Goal: Find specific page/section: Find specific page/section

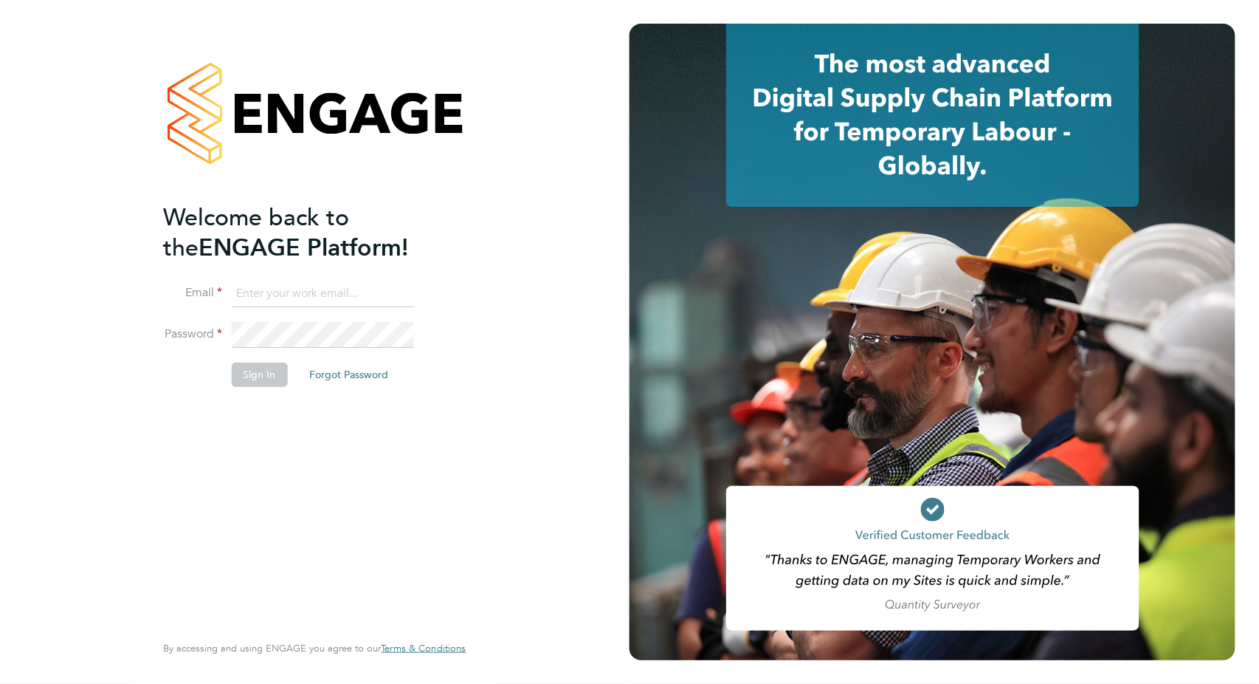
type input "valentina.cerulli@pretiumresourcing.co.uk"
click at [247, 376] on button "Sign In" at bounding box center [259, 374] width 56 height 24
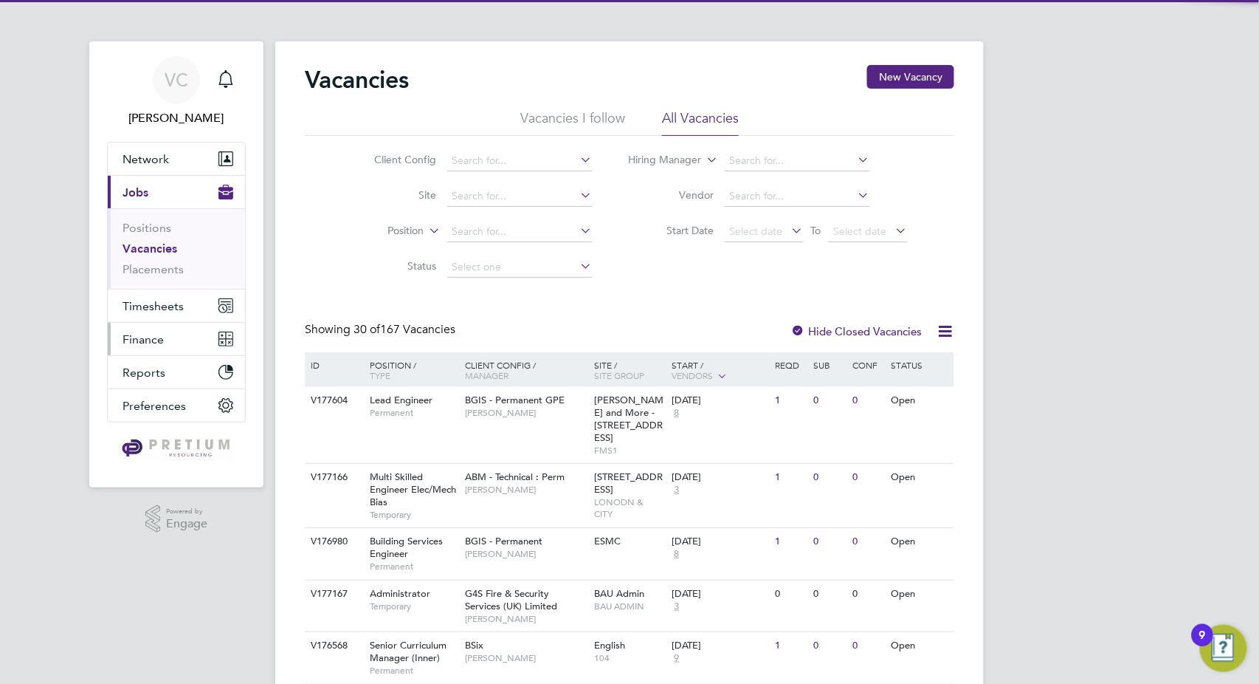
click at [157, 336] on span "Finance" at bounding box center [143, 339] width 41 height 14
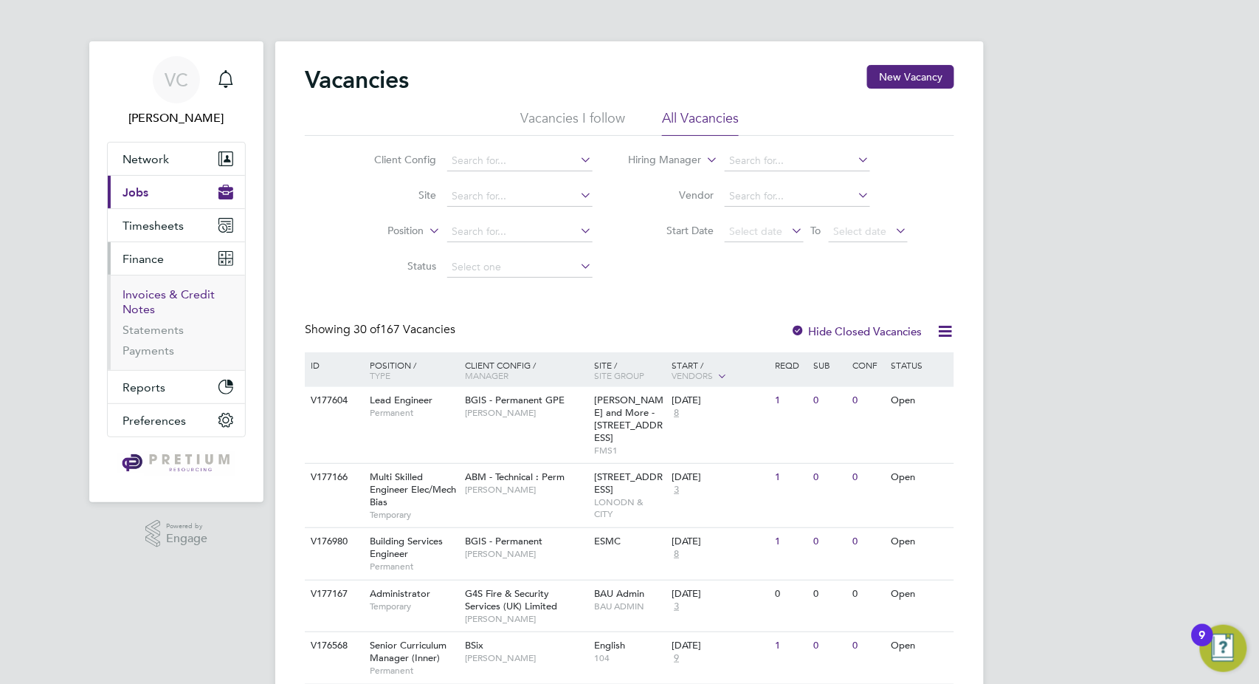
click at [164, 300] on link "Invoices & Credit Notes" at bounding box center [169, 301] width 92 height 29
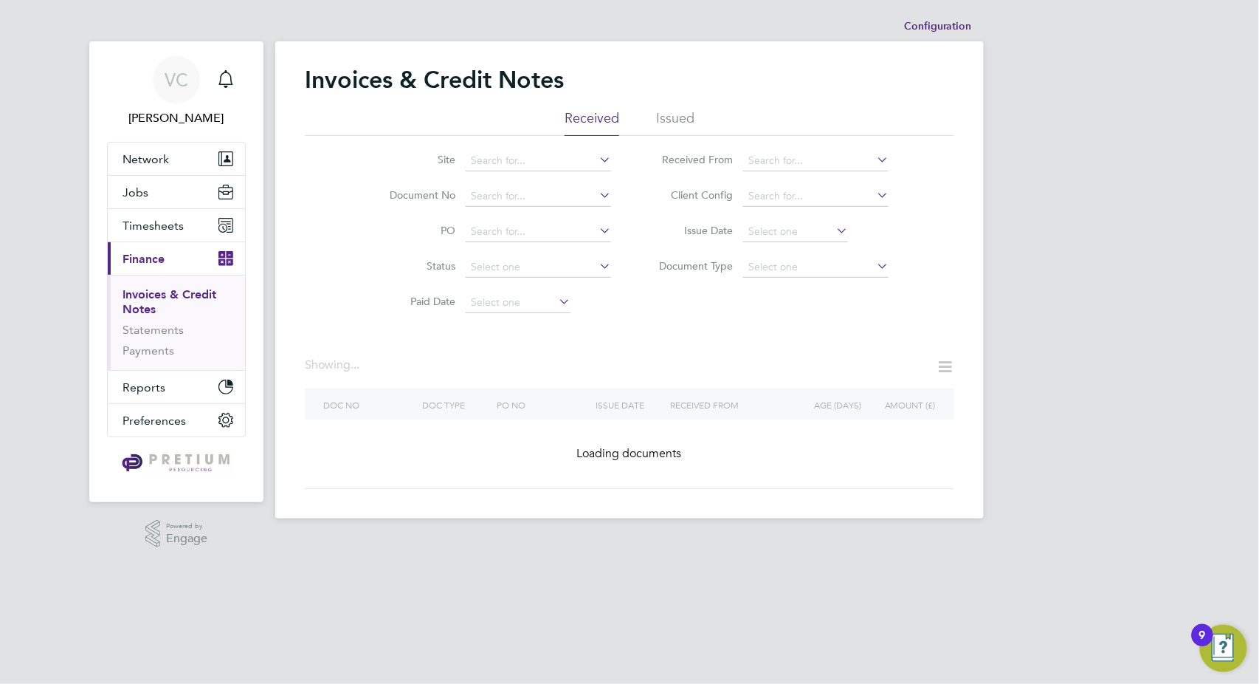
click at [684, 110] on li "Issued" at bounding box center [675, 122] width 38 height 27
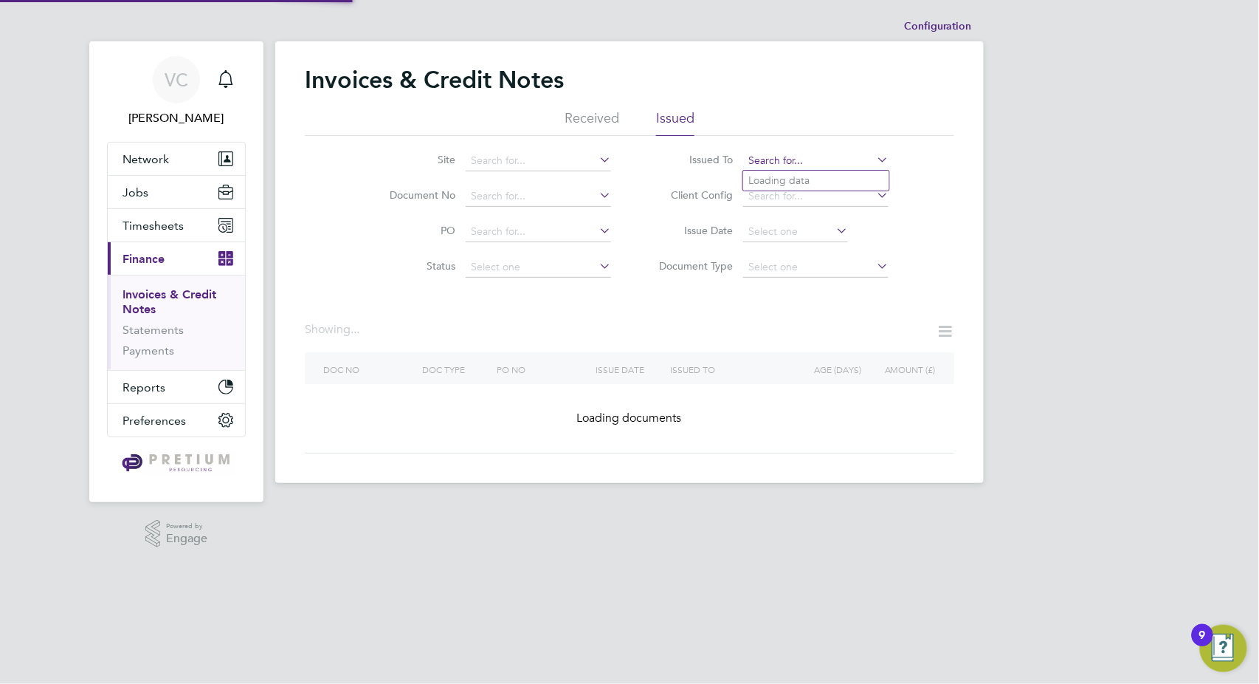
click at [785, 160] on input at bounding box center [815, 161] width 145 height 21
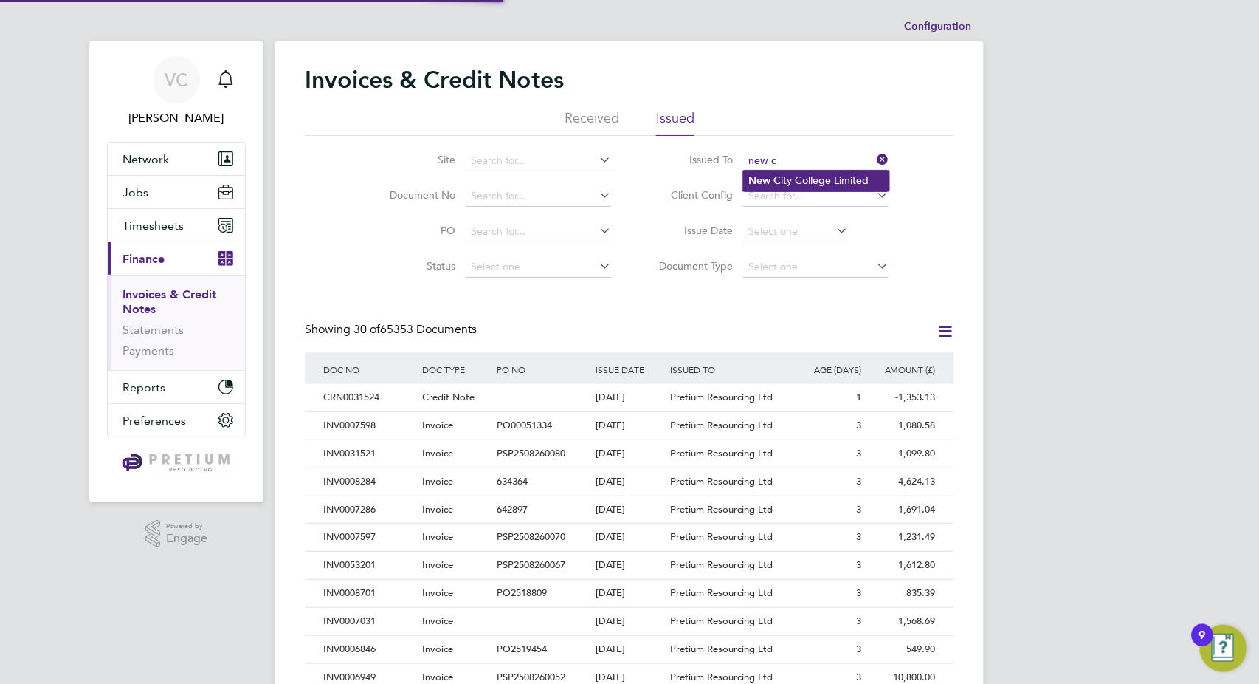
click at [792, 181] on li "New C ity College Limited" at bounding box center [816, 181] width 146 height 20
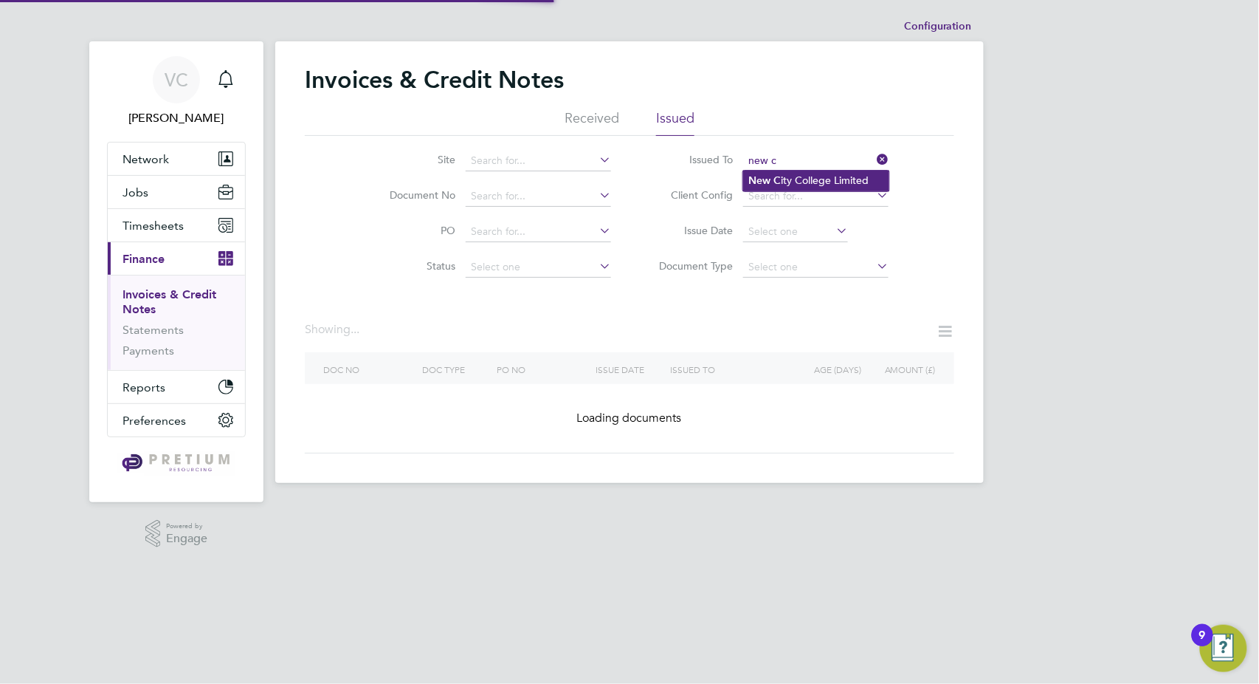
type input "New City College Limited"
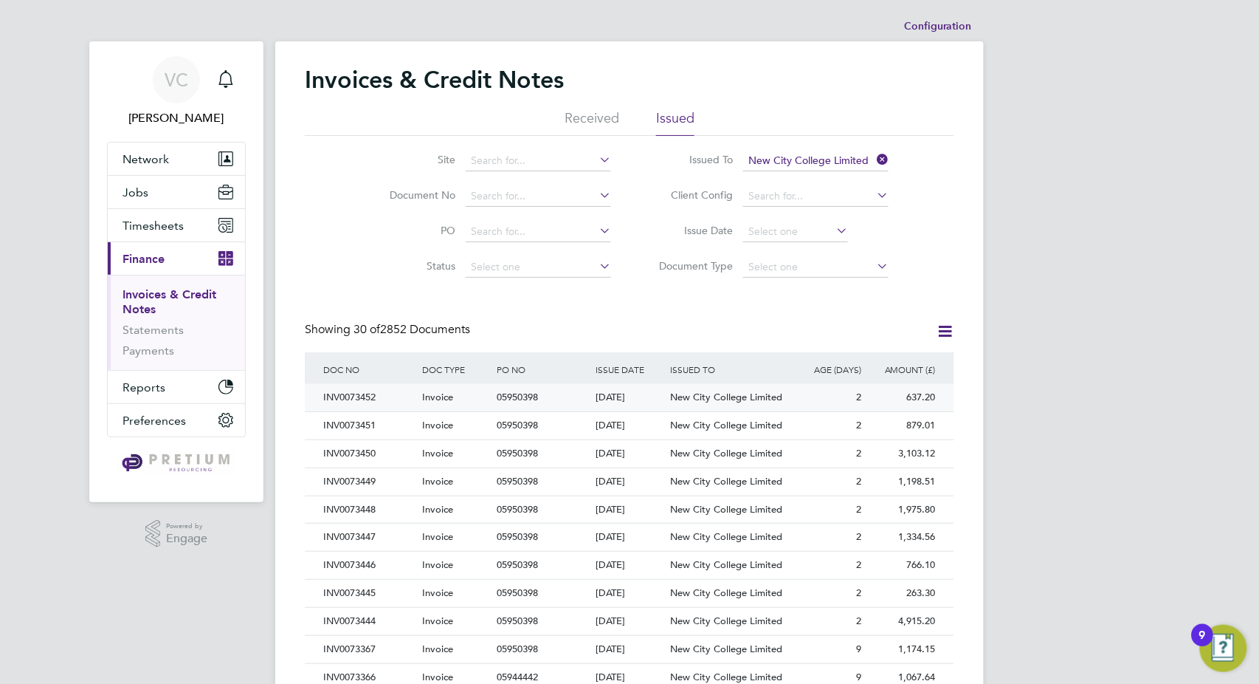
click at [712, 401] on span "New City College Limited" at bounding box center [726, 396] width 112 height 13
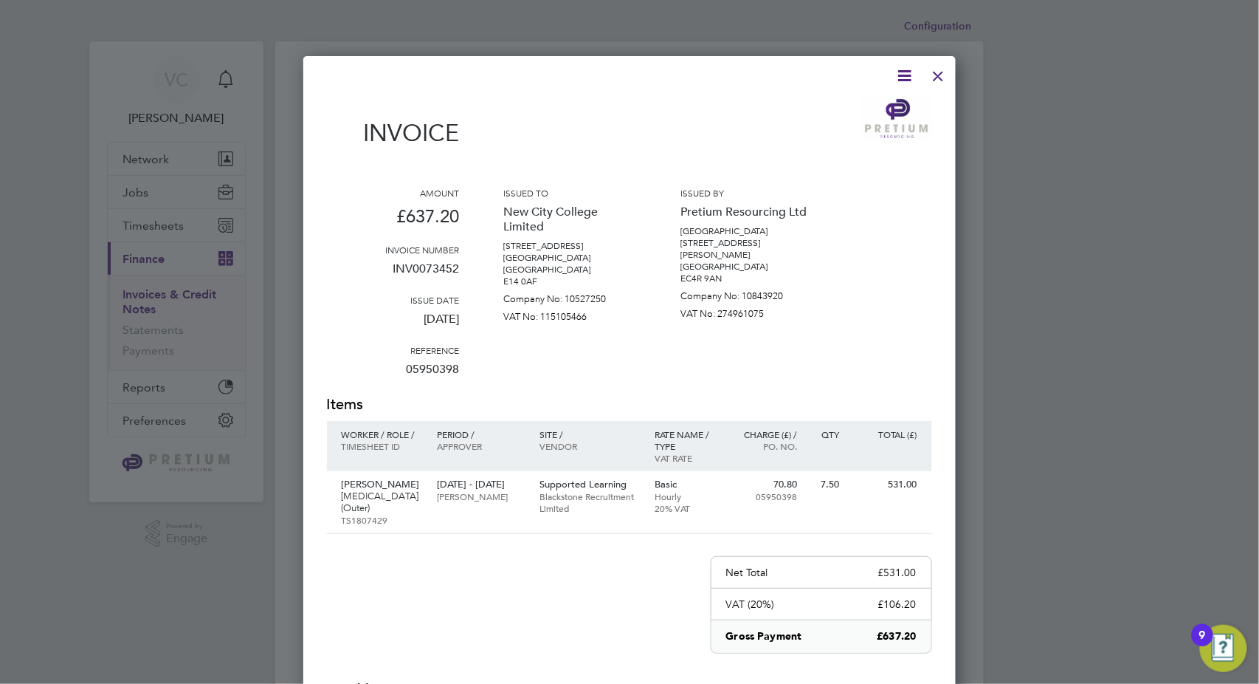
click at [944, 75] on div at bounding box center [939, 72] width 27 height 27
